Goal: Task Accomplishment & Management: Complete application form

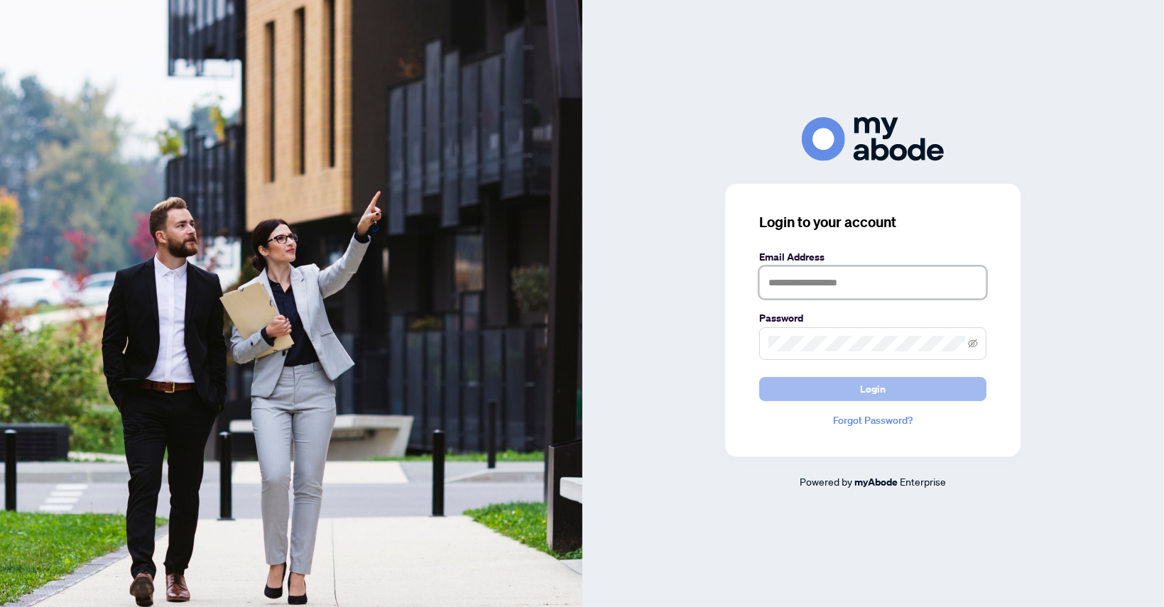
type input "**********"
click at [868, 386] on span "Login" at bounding box center [873, 389] width 26 height 23
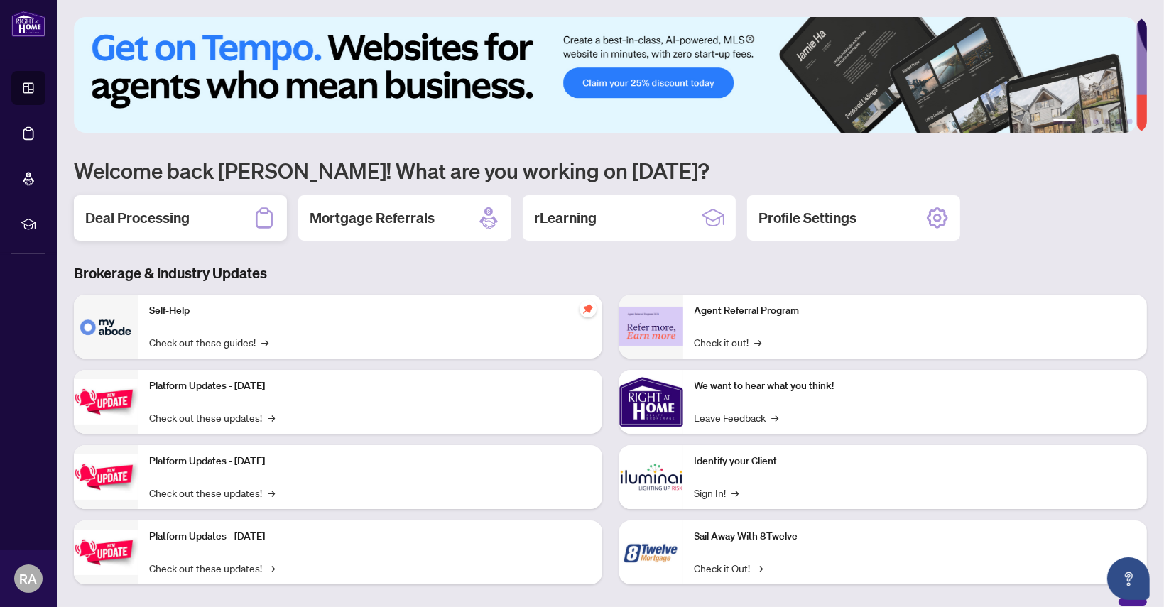
click at [150, 217] on h2 "Deal Processing" at bounding box center [137, 218] width 104 height 20
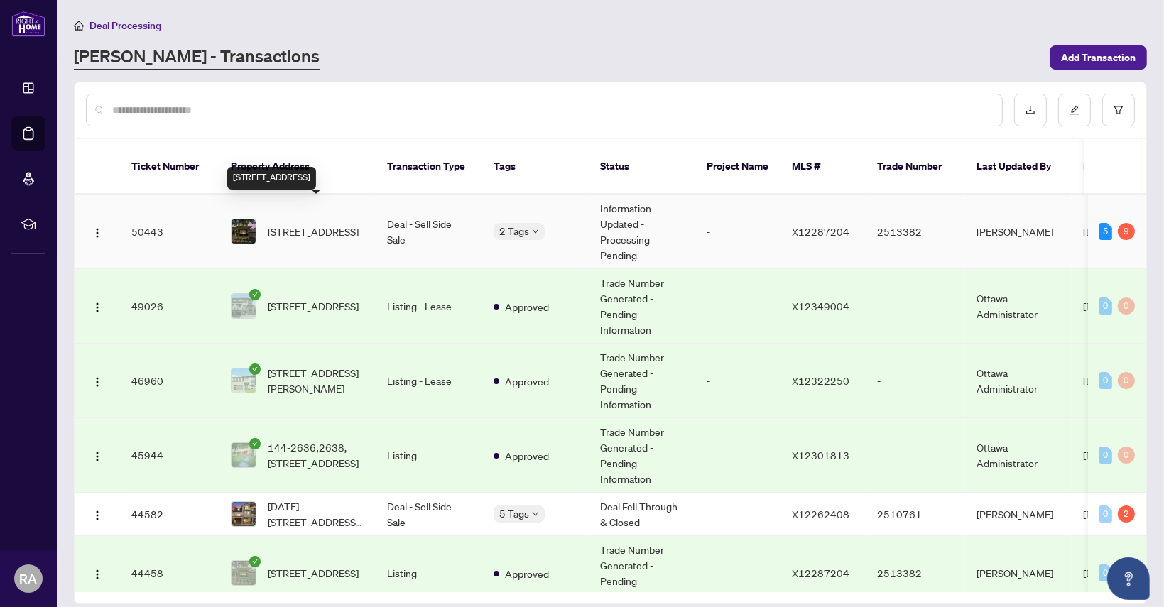
click at [322, 224] on span "[STREET_ADDRESS]" at bounding box center [313, 232] width 91 height 16
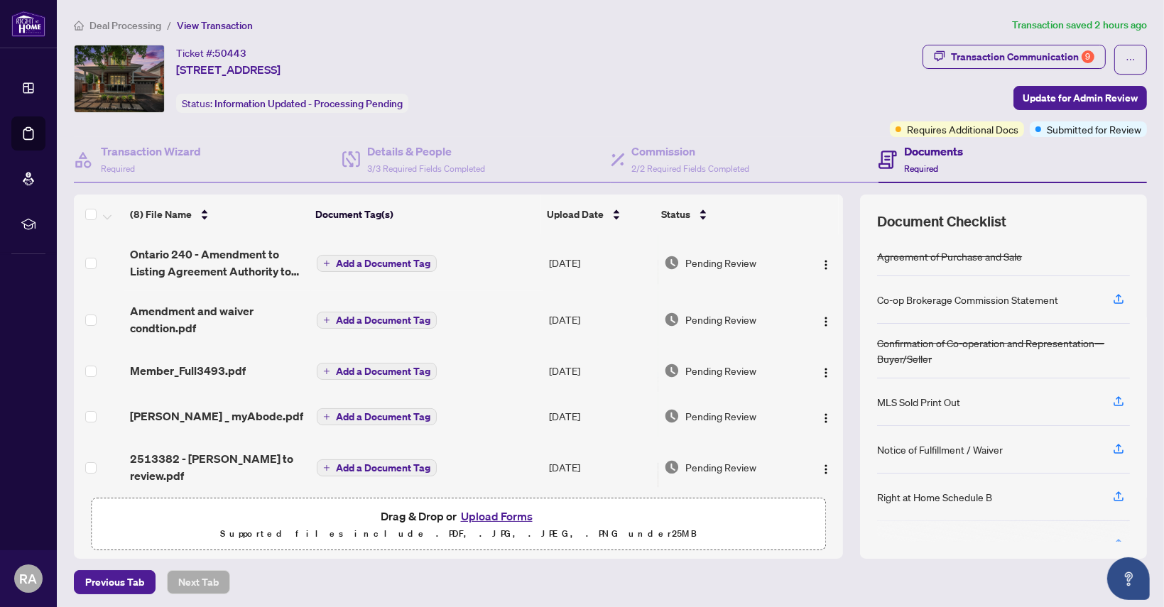
click at [488, 510] on button "Upload Forms" at bounding box center [497, 516] width 80 height 18
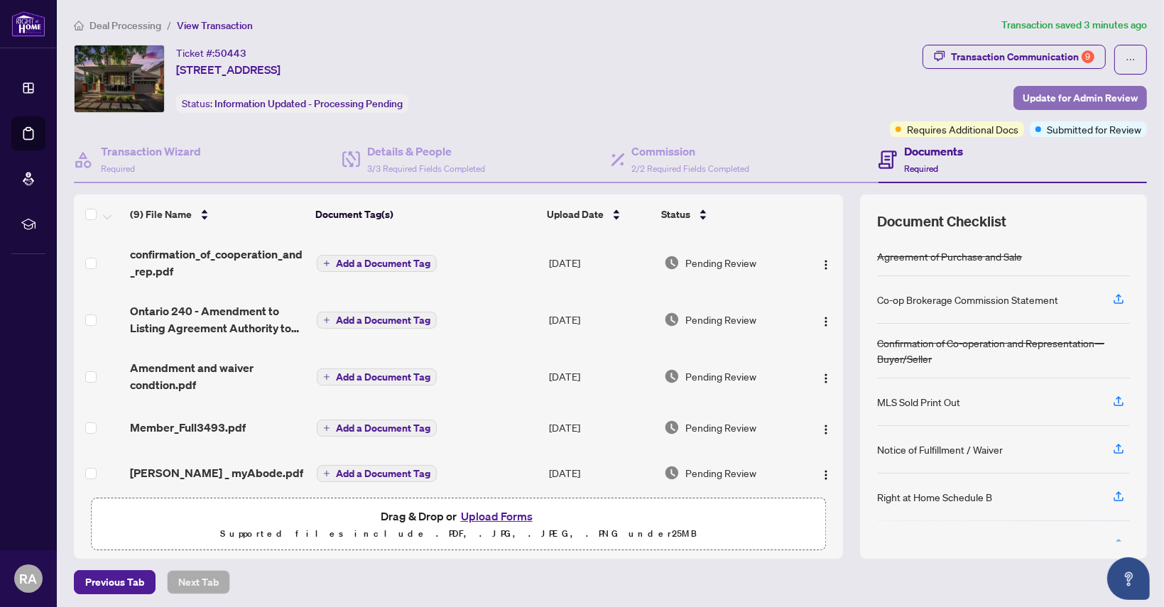
click at [1076, 97] on span "Update for Admin Review" at bounding box center [1079, 98] width 115 height 23
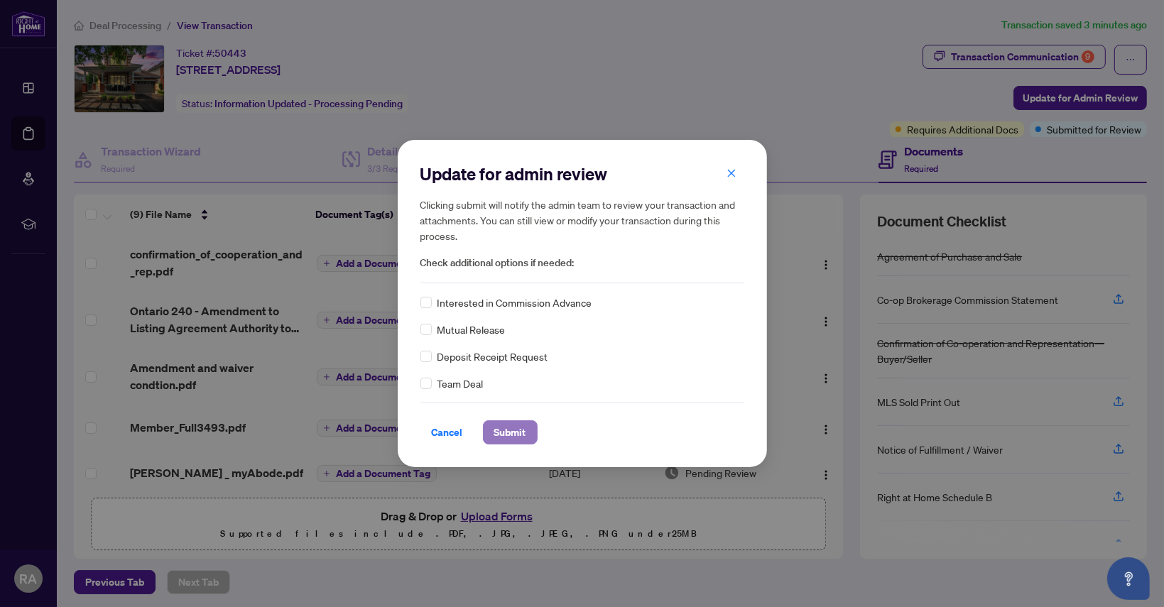
click at [514, 431] on span "Submit" at bounding box center [510, 432] width 32 height 23
